Goal: Check status: Check status

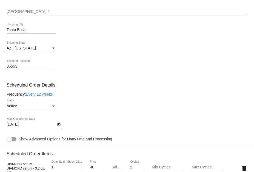
scroll to position [302, 0]
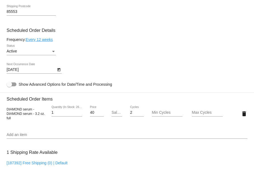
click at [55, 53] on div "Status" at bounding box center [53, 51] width 5 height 4
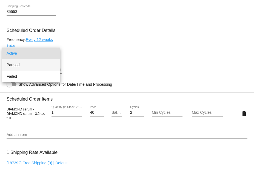
click at [30, 65] on span "Paused" at bounding box center [31, 65] width 49 height 12
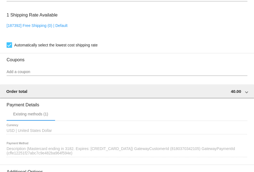
scroll to position [512, 0]
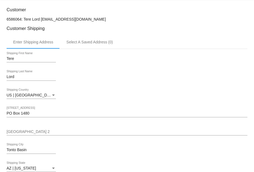
scroll to position [210, 0]
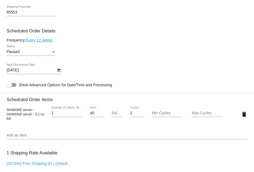
scroll to position [302, 0]
